Goal: Task Accomplishment & Management: Manage account settings

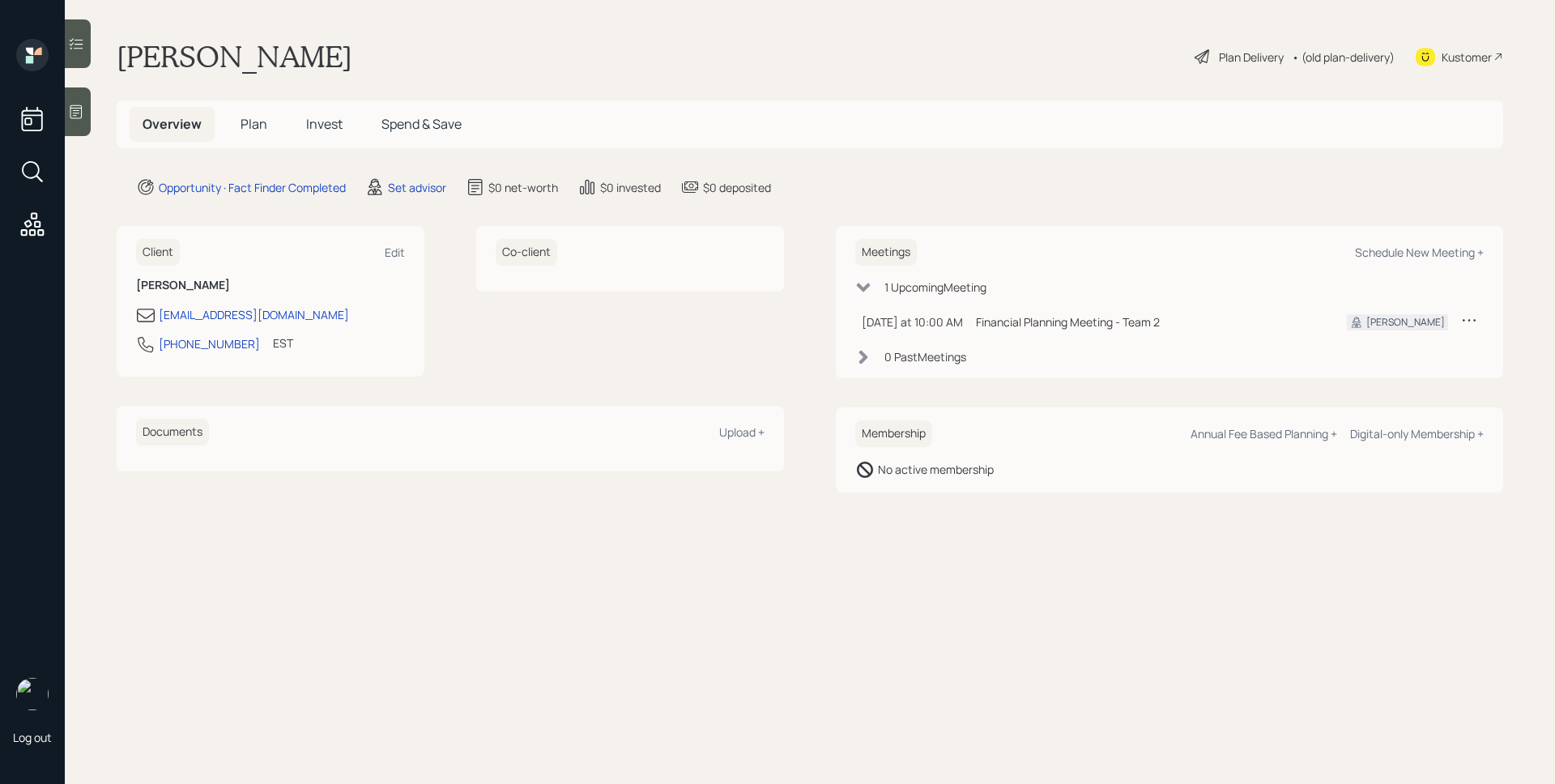
click at [1471, 321] on icon at bounding box center [1469, 320] width 16 height 16
click at [1391, 348] on div "Reschedule" at bounding box center [1419, 351] width 116 height 16
